Goal: Transaction & Acquisition: Purchase product/service

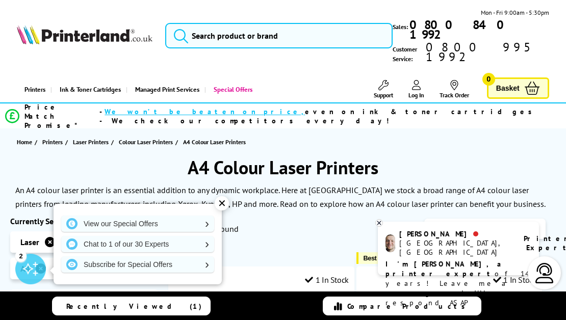
scroll to position [100, 0]
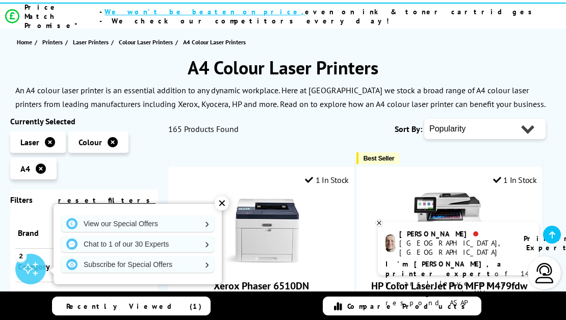
click at [220, 204] on div "✕" at bounding box center [221, 203] width 14 height 14
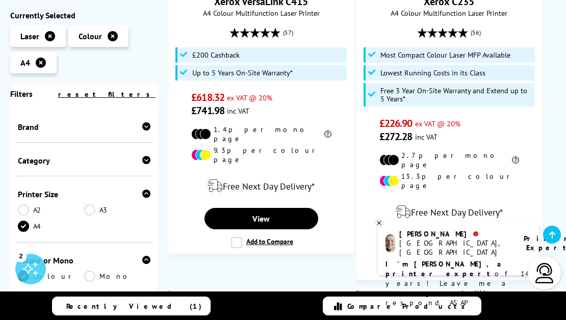
scroll to position [2033, 0]
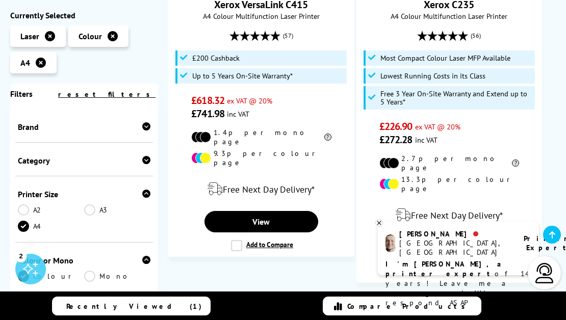
click at [380, 221] on icon at bounding box center [379, 223] width 7 height 8
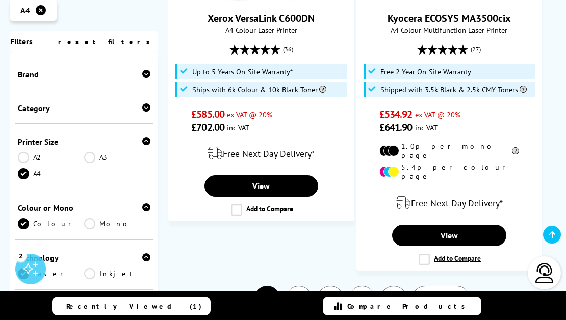
scroll to position [2429, 0]
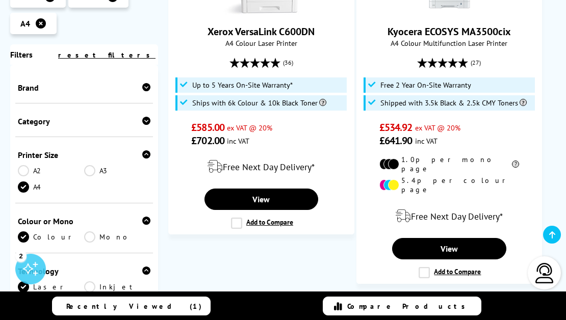
click at [438, 306] on span "Next" at bounding box center [435, 312] width 21 height 13
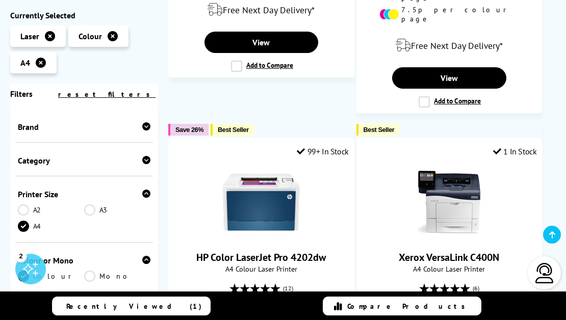
scroll to position [642, 0]
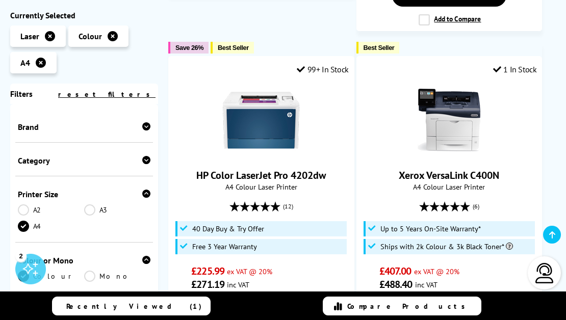
drag, startPoint x: 567, startPoint y: 20, endPoint x: 566, endPoint y: 70, distance: 49.9
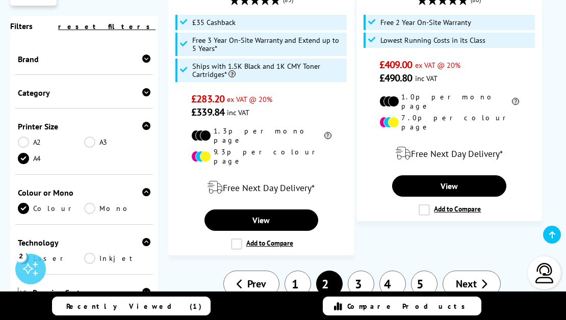
scroll to position [2406, 0]
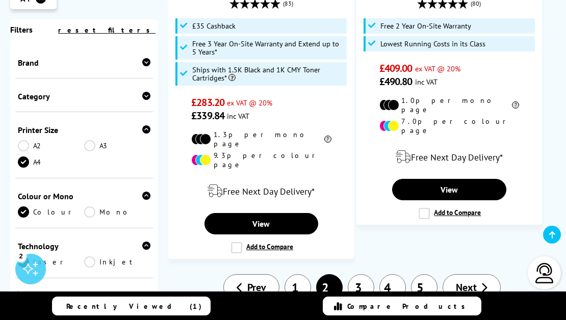
click at [356, 274] on link "3" at bounding box center [360, 287] width 26 height 26
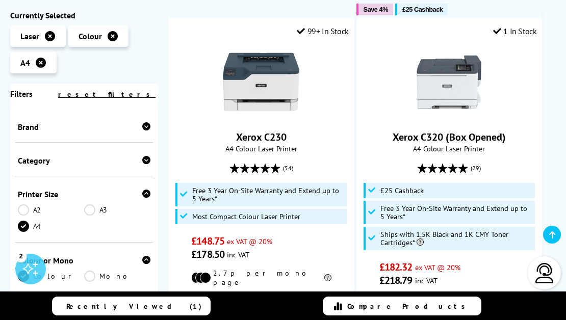
scroll to position [662, 0]
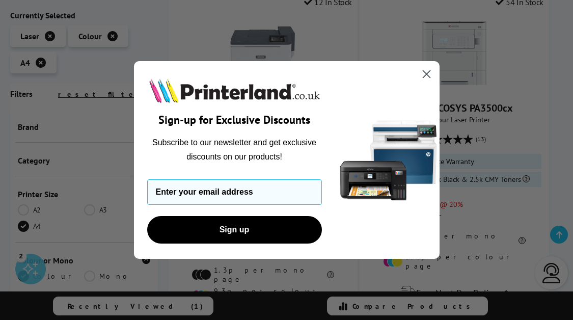
drag, startPoint x: 568, startPoint y: 12, endPoint x: 557, endPoint y: 99, distance: 87.7
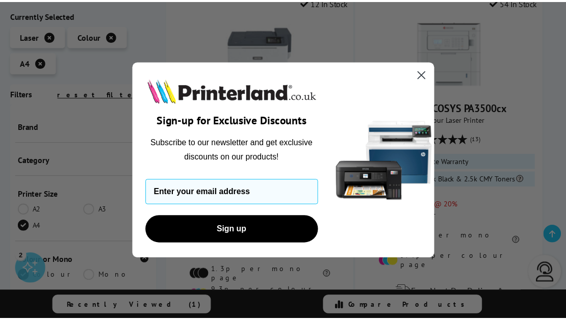
scroll to position [1121, 0]
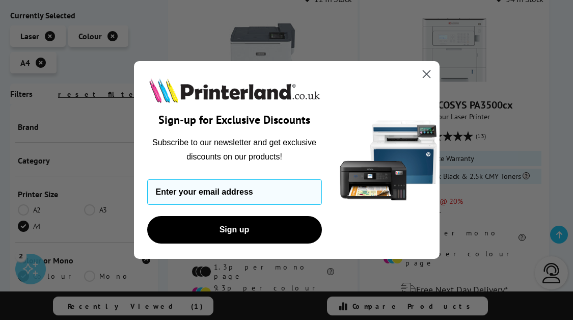
click at [426, 72] on circle "Close dialog" at bounding box center [426, 74] width 17 height 17
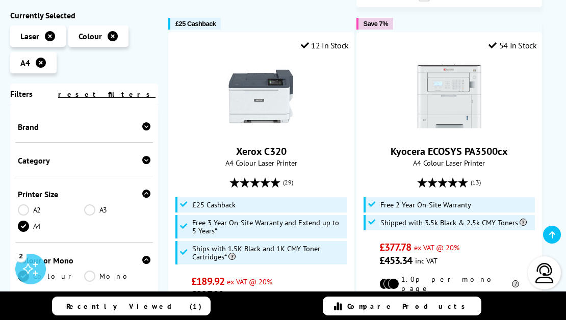
scroll to position [1068, 0]
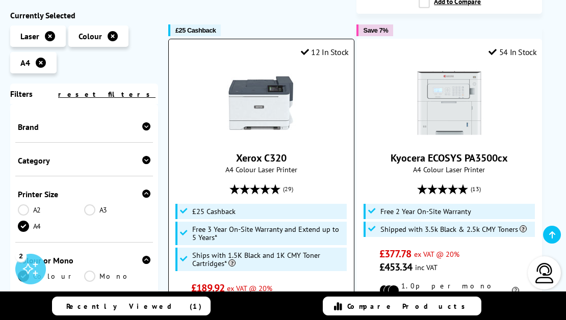
click at [265, 151] on link "Xerox C320" at bounding box center [261, 157] width 50 height 13
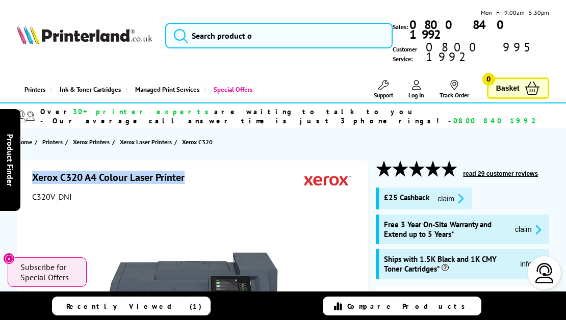
drag, startPoint x: 191, startPoint y: 164, endPoint x: 31, endPoint y: 164, distance: 159.5
copy h1 "Xerox C320 A4 Colour Laser Printer"
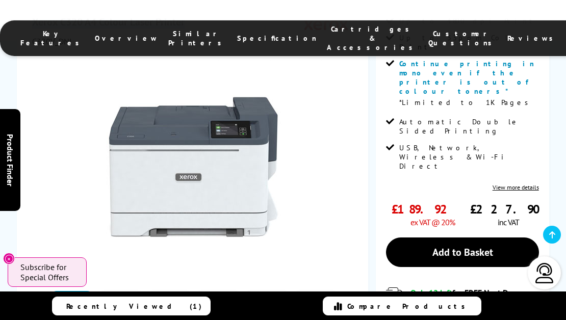
scroll to position [327, 0]
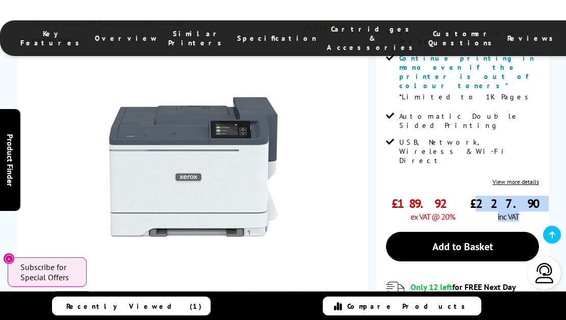
drag, startPoint x: 513, startPoint y: 129, endPoint x: 479, endPoint y: 129, distance: 33.1
click at [478, 196] on div "£227.90 inc VAT" at bounding box center [504, 209] width 69 height 26
copy div "227.90 inc VAT"
